Goal: Find specific page/section: Find specific page/section

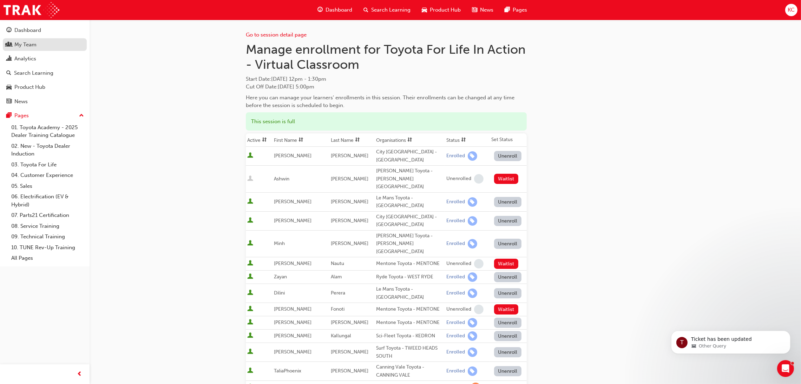
click at [32, 43] on div "My Team" at bounding box center [25, 45] width 22 height 8
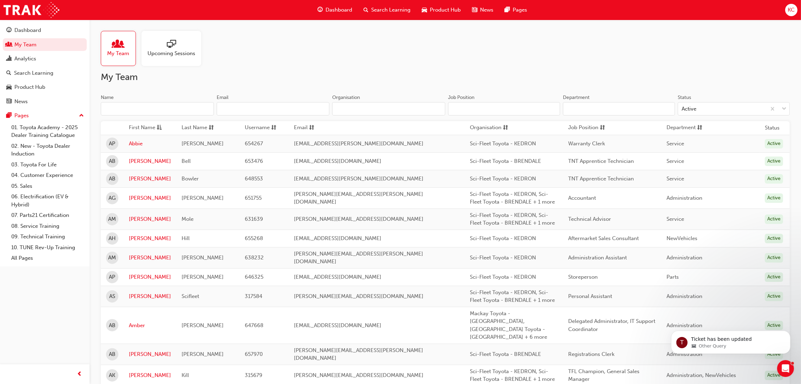
click at [142, 114] on input "Name" at bounding box center [157, 108] width 113 height 13
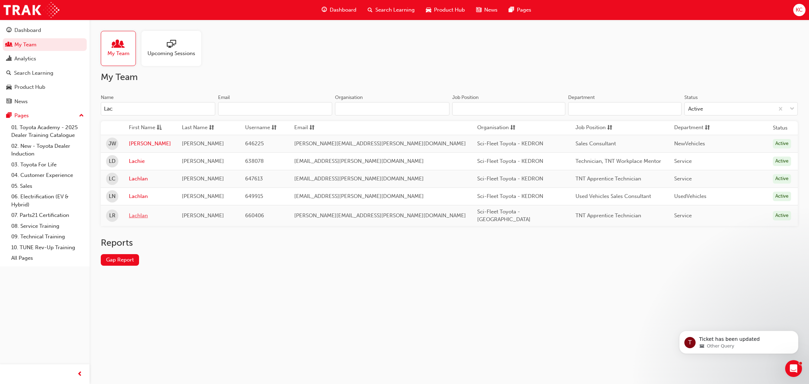
type input "Lac"
click at [136, 212] on link "Lachlan" at bounding box center [150, 216] width 42 height 8
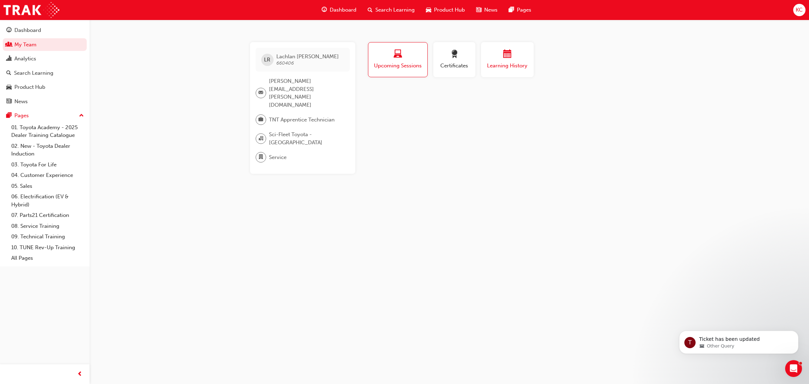
click at [500, 66] on span "Learning History" at bounding box center [508, 66] width 42 height 8
click at [17, 46] on link "My Team" at bounding box center [45, 44] width 84 height 13
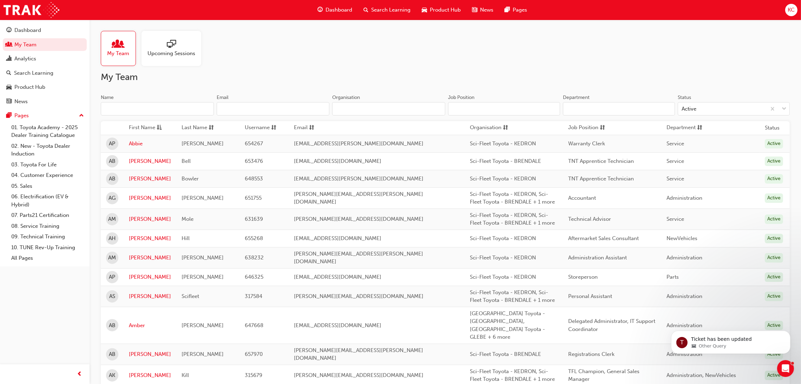
click at [144, 110] on input "Name" at bounding box center [157, 108] width 113 height 13
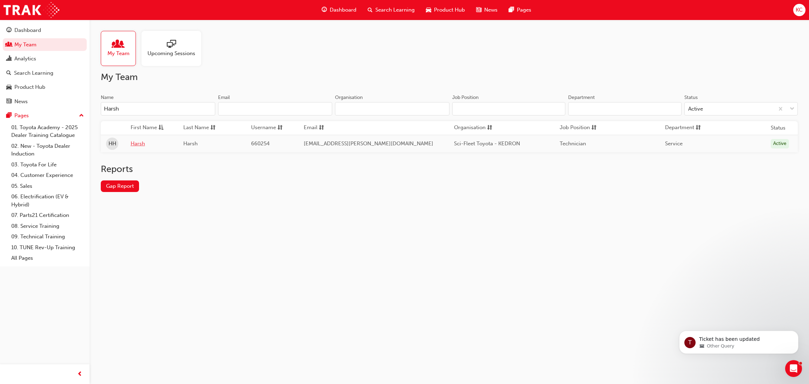
type input "Harsh"
click at [139, 142] on link "Harsh" at bounding box center [152, 144] width 42 height 8
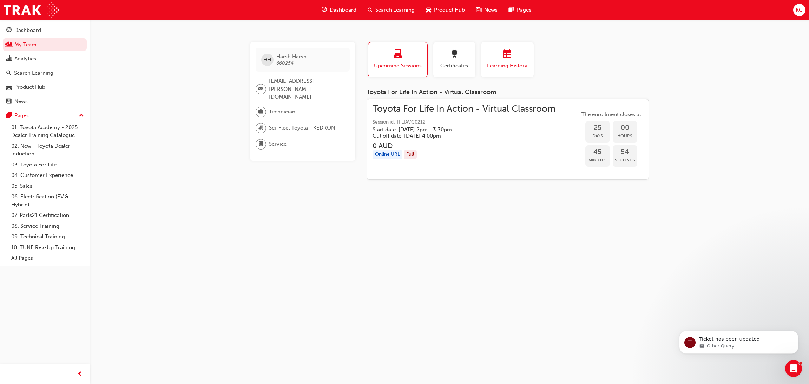
click at [508, 60] on div "button" at bounding box center [508, 55] width 42 height 11
